Goal: Navigation & Orientation: Find specific page/section

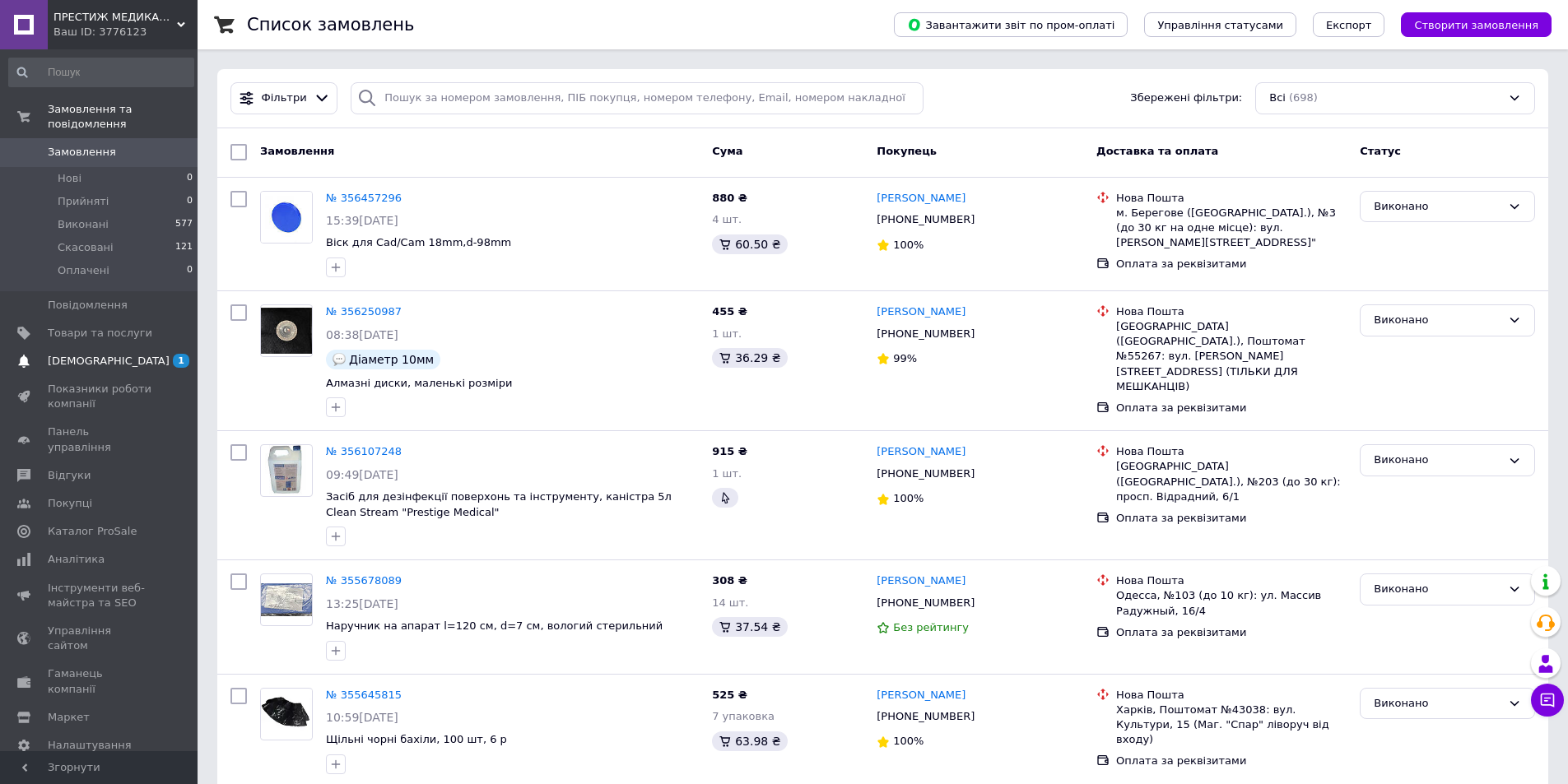
click at [120, 354] on span "[DEMOGRAPHIC_DATA]" at bounding box center [100, 361] width 104 height 15
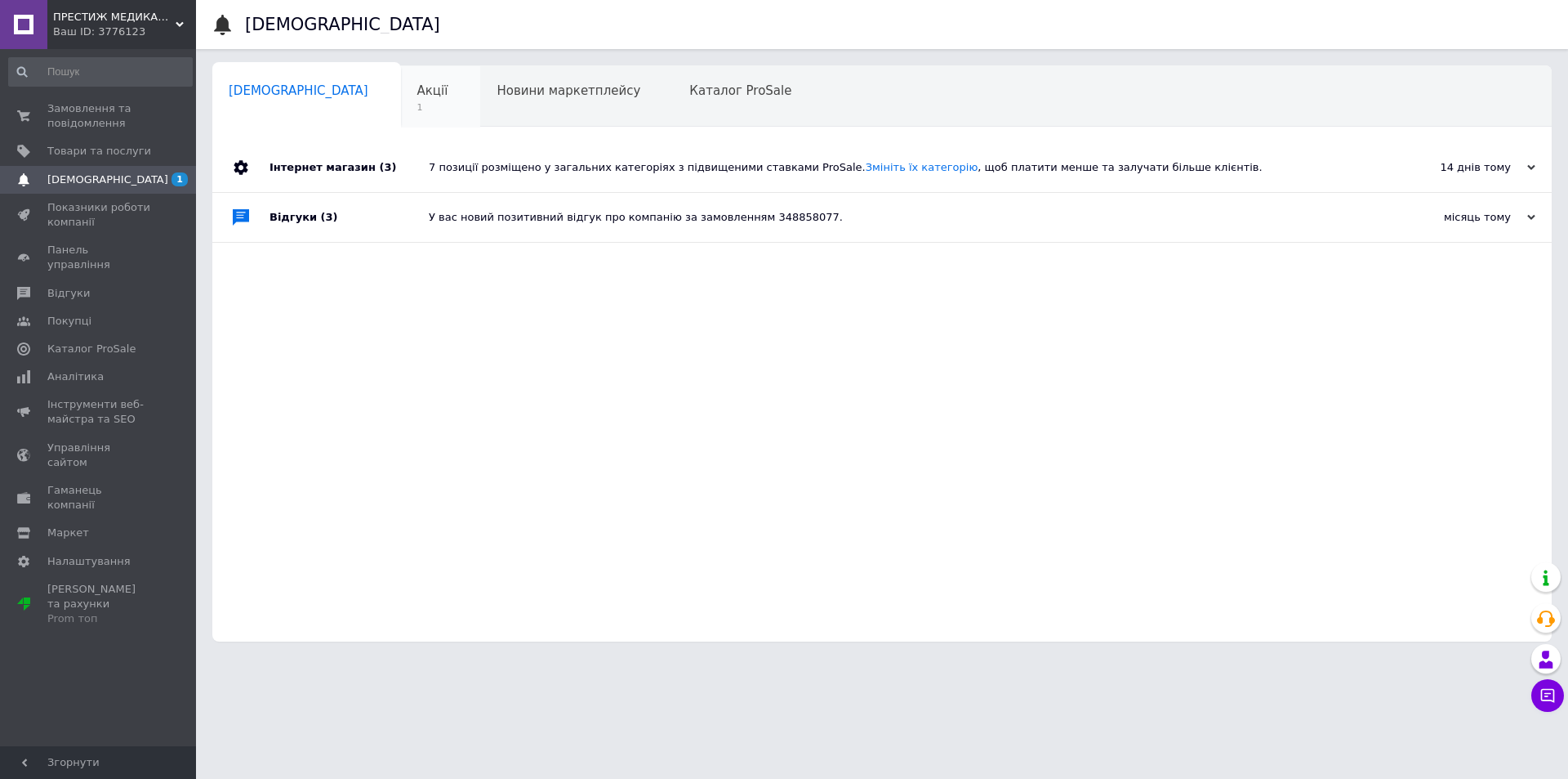
click at [401, 99] on div "Акції 1" at bounding box center [441, 97] width 80 height 62
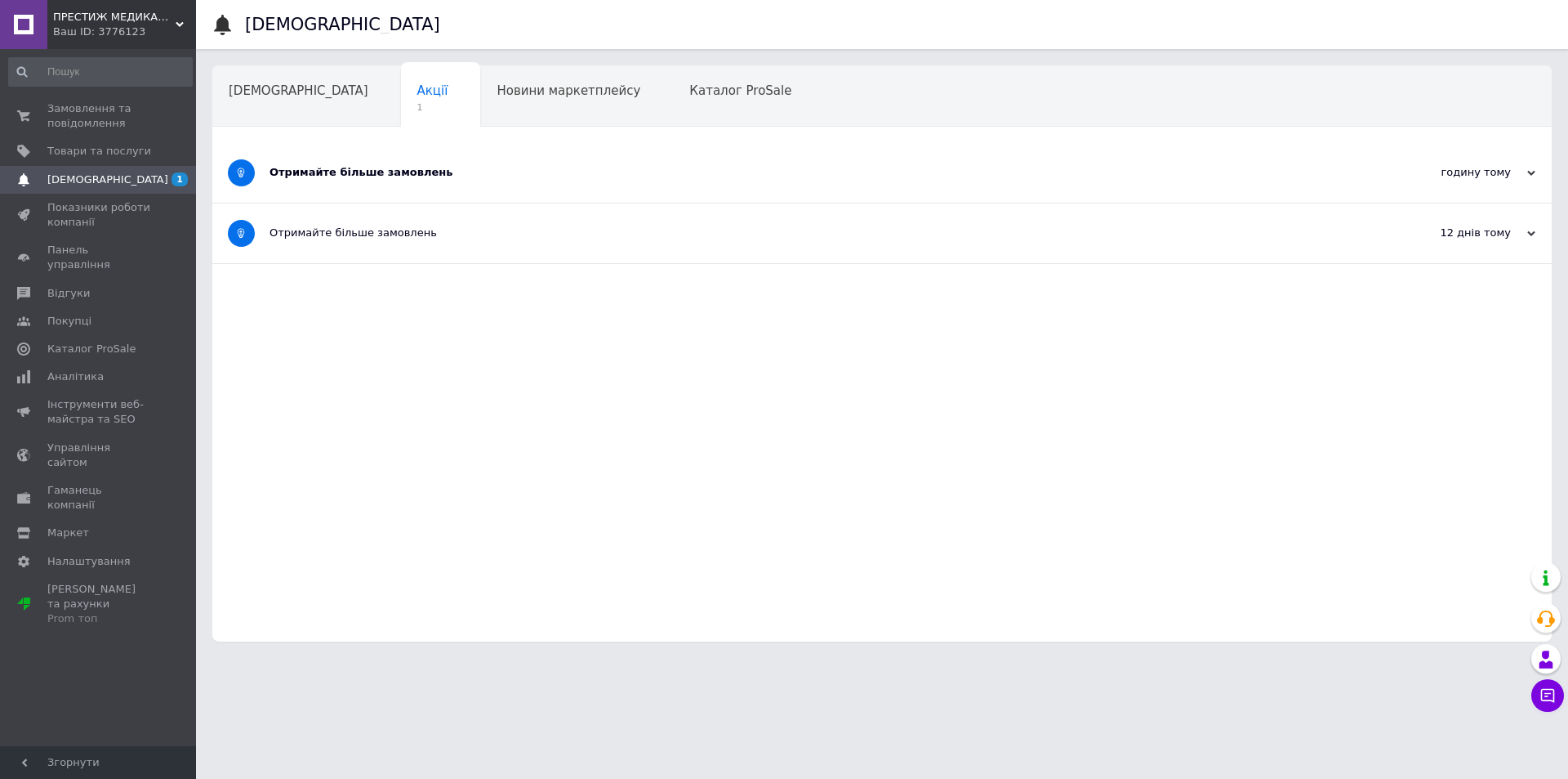
click at [362, 175] on div "Отримайте більше замовлень" at bounding box center [820, 173] width 1102 height 15
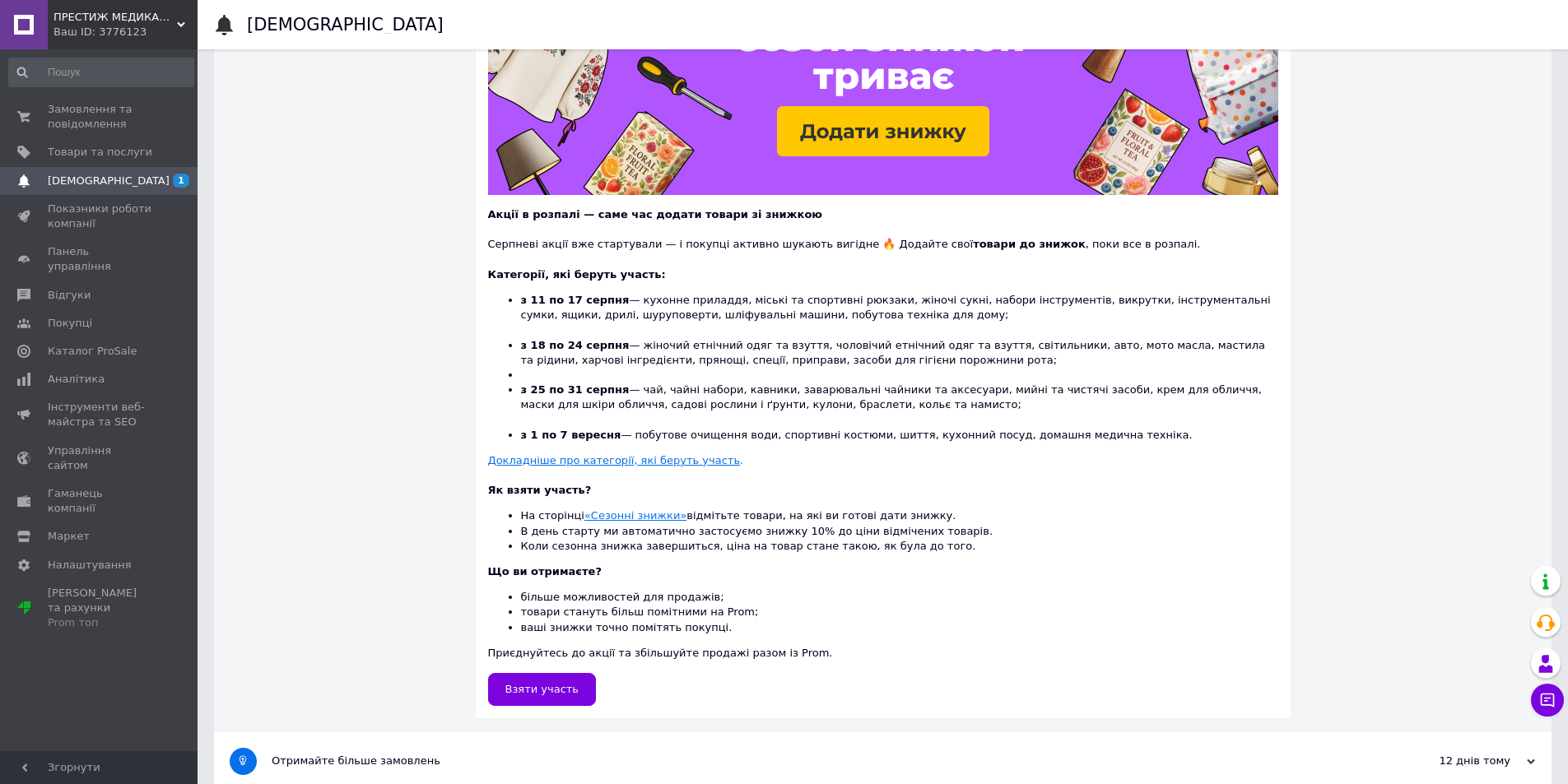
scroll to position [247, 0]
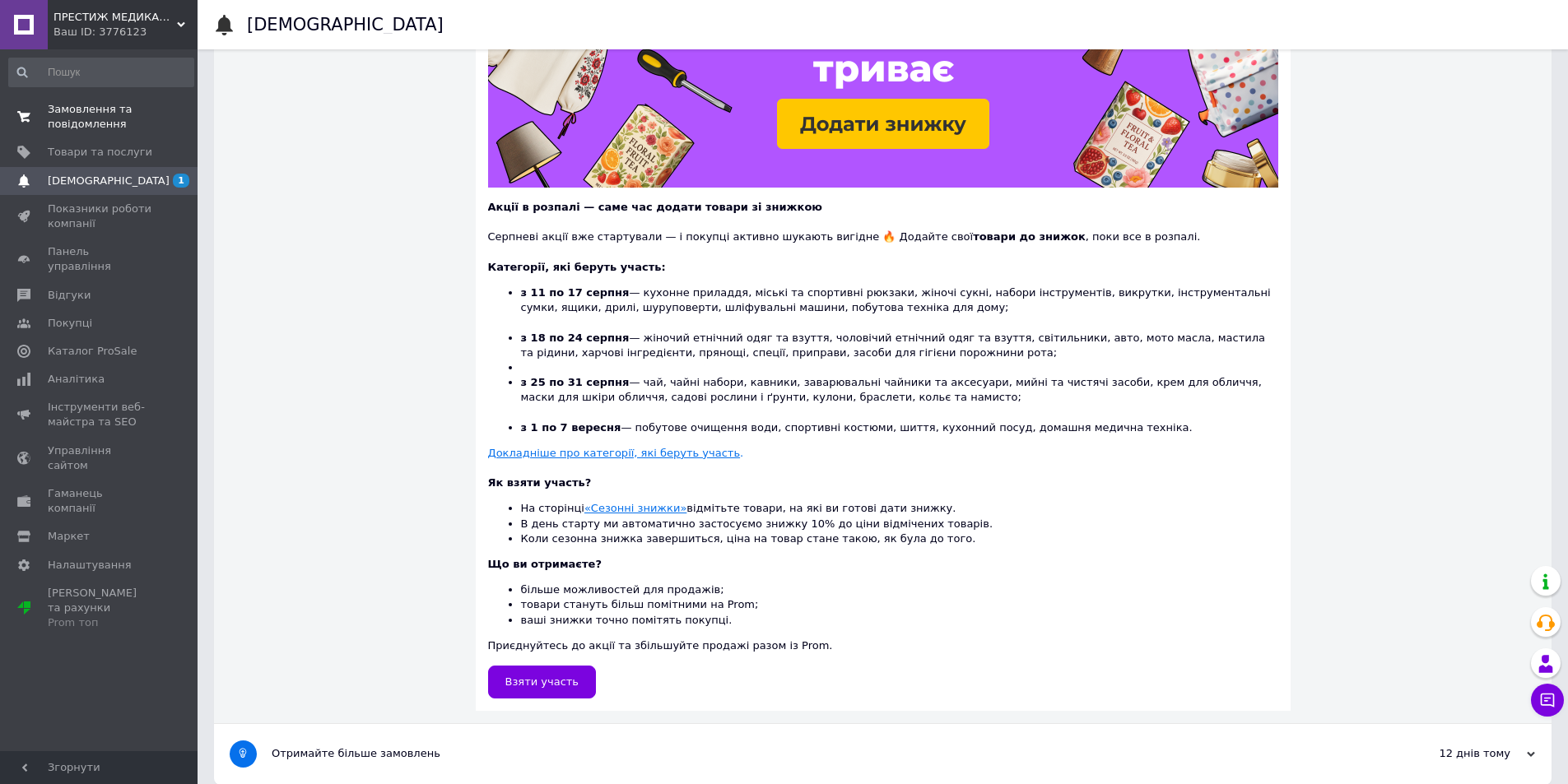
click at [73, 105] on span "Замовлення та повідомлення" at bounding box center [100, 117] width 104 height 29
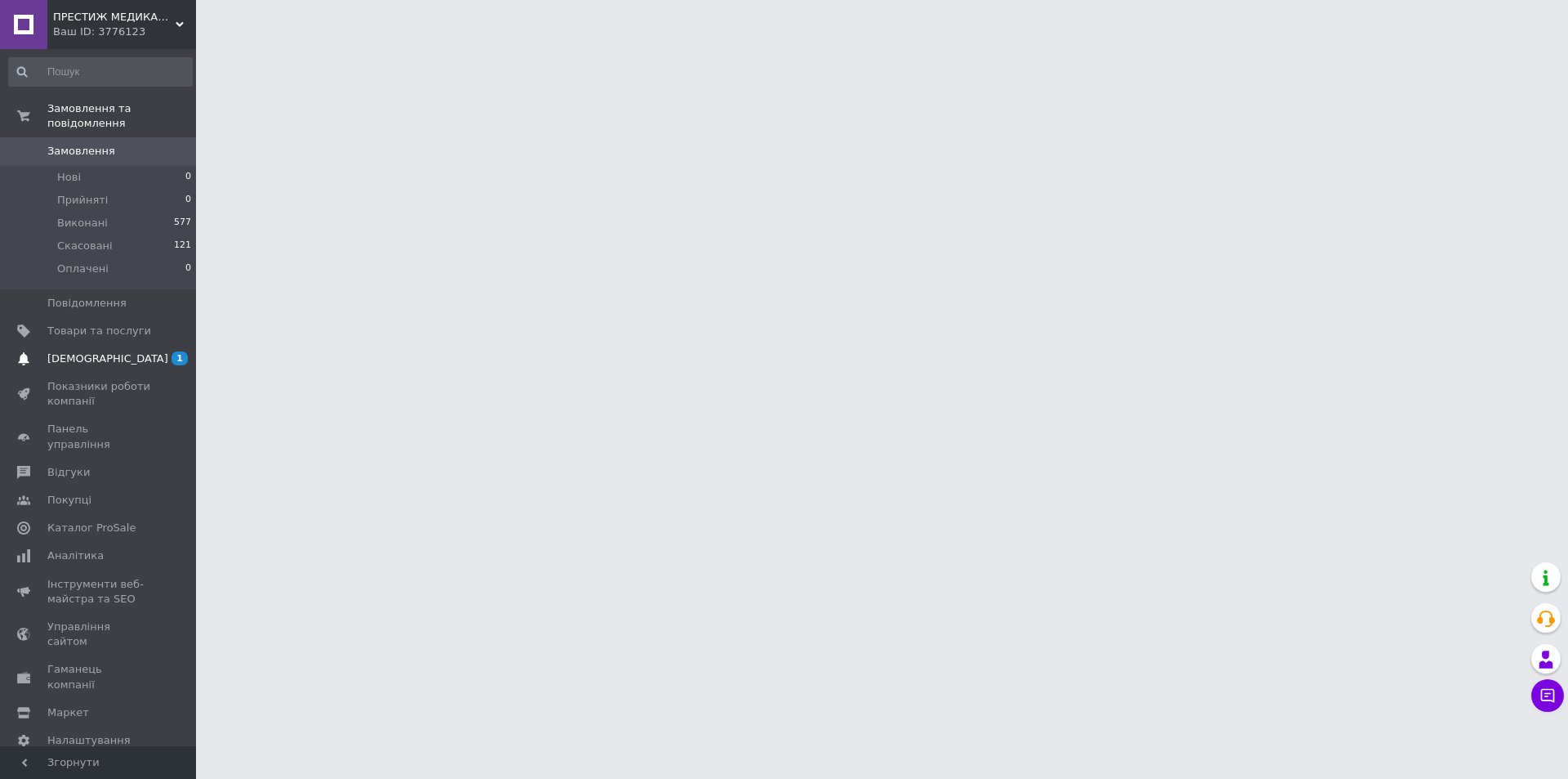
drag, startPoint x: 93, startPoint y: 348, endPoint x: 103, endPoint y: 345, distance: 10.4
click at [94, 351] on span "[DEMOGRAPHIC_DATA]" at bounding box center [107, 359] width 121 height 15
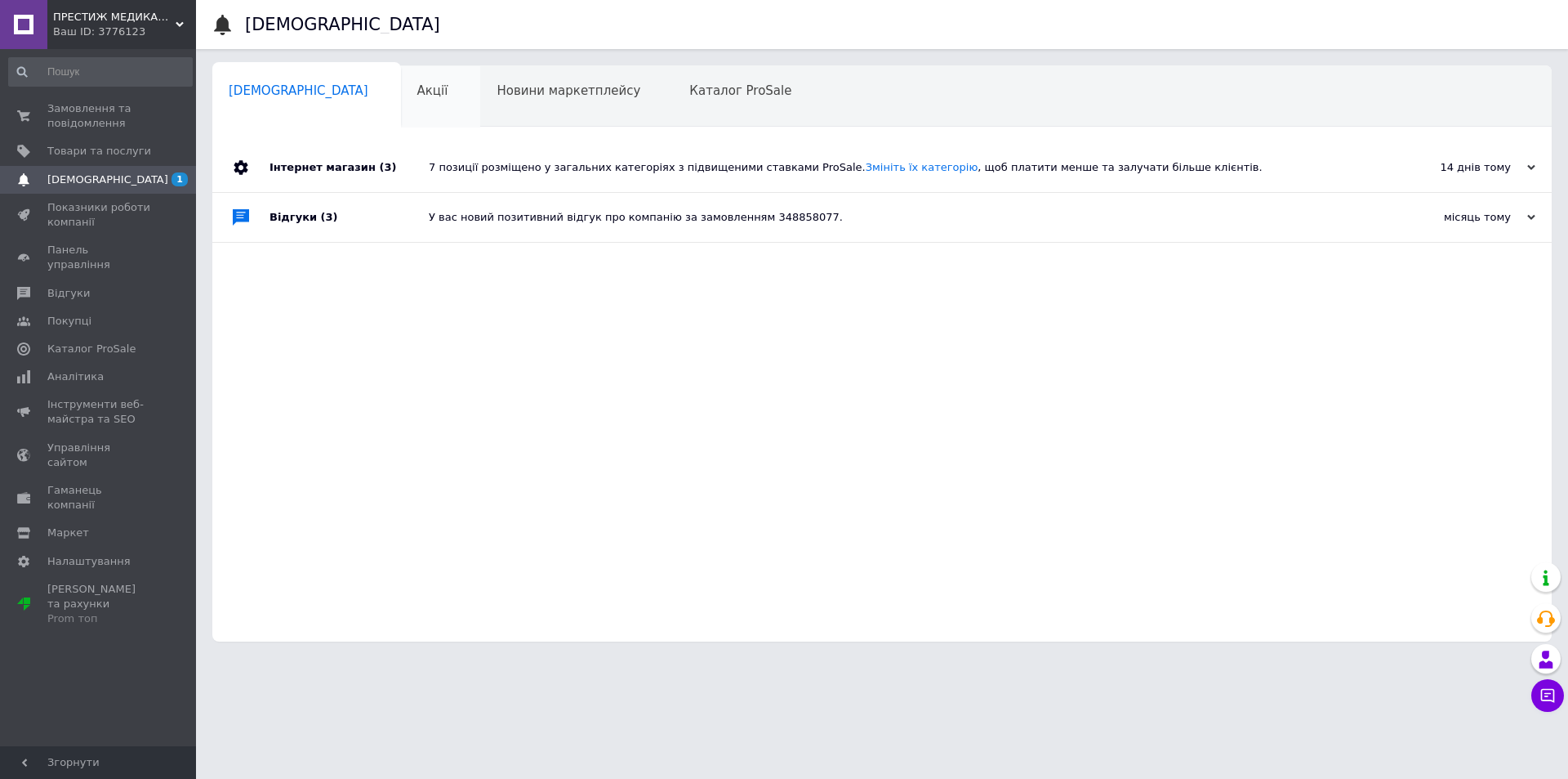
click at [401, 94] on div "Акції 0" at bounding box center [441, 97] width 80 height 62
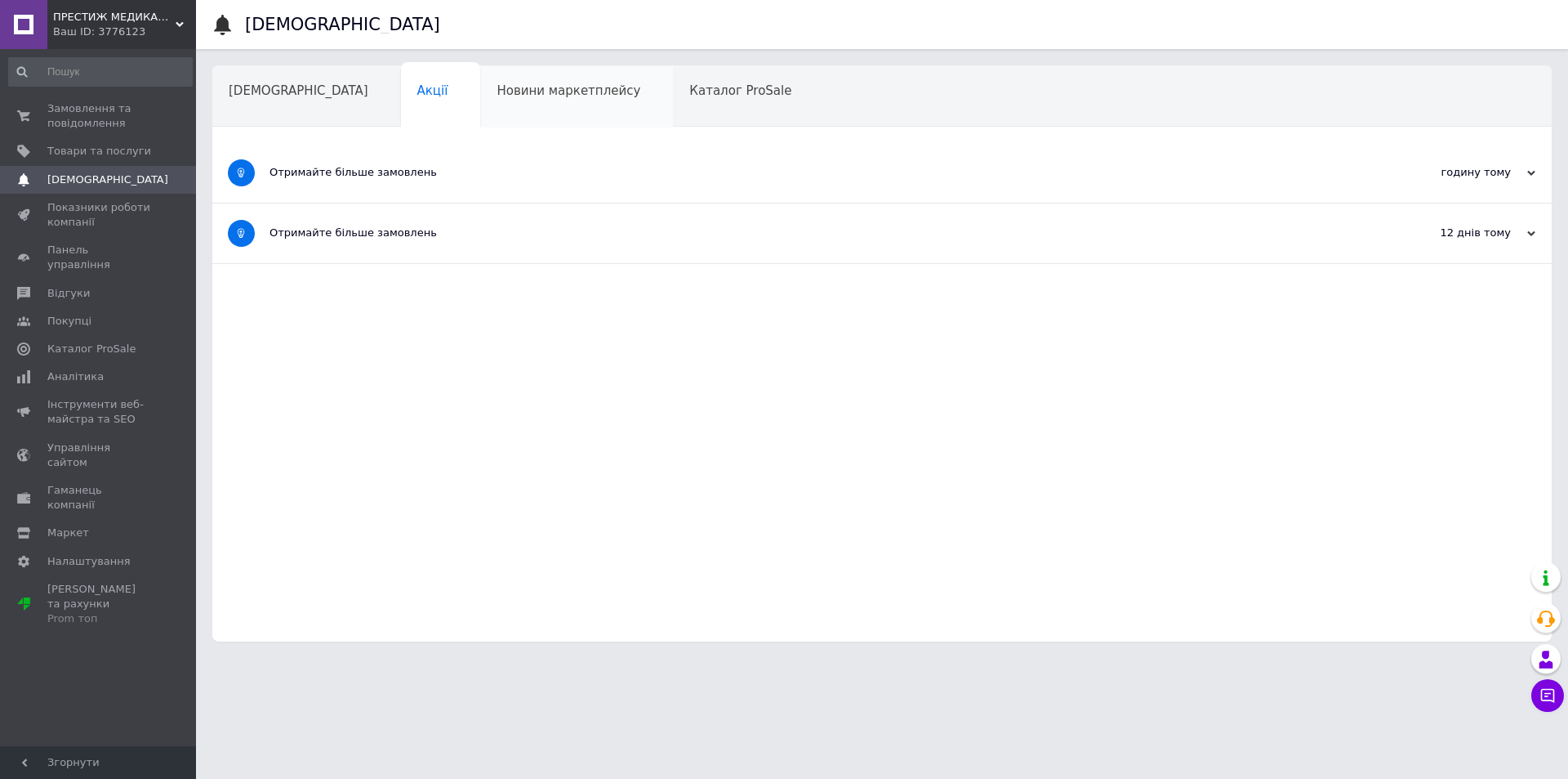
click at [480, 105] on div "Новини маркетплейсу" at bounding box center [576, 97] width 192 height 62
click at [241, 84] on span "[DEMOGRAPHIC_DATA]" at bounding box center [299, 91] width 140 height 15
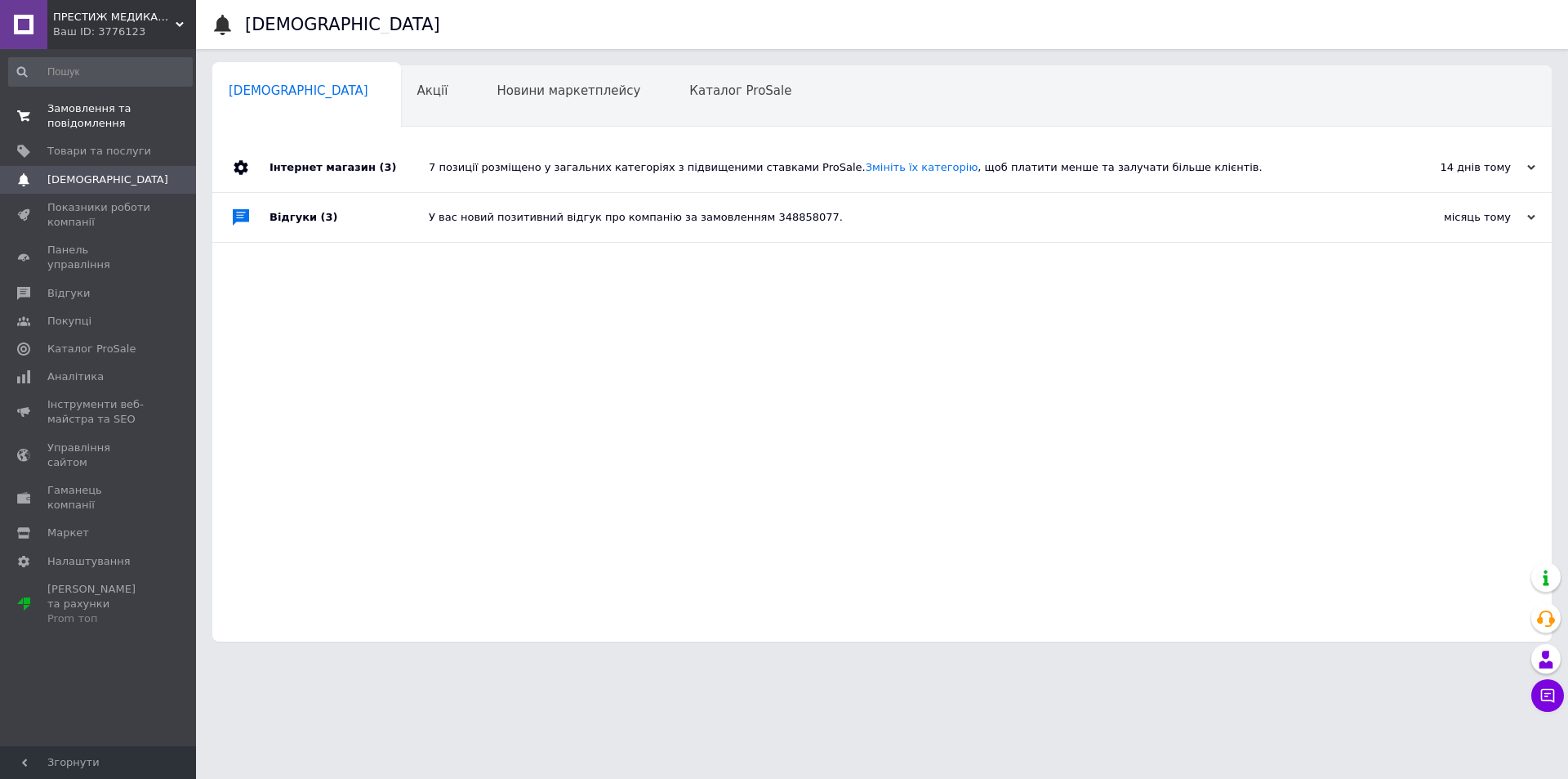
click at [97, 119] on span "Замовлення та повідомлення" at bounding box center [99, 116] width 103 height 29
